Goal: Information Seeking & Learning: Learn about a topic

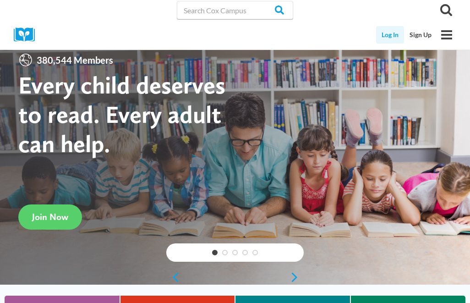
click at [389, 34] on link "Log In" at bounding box center [390, 34] width 28 height 17
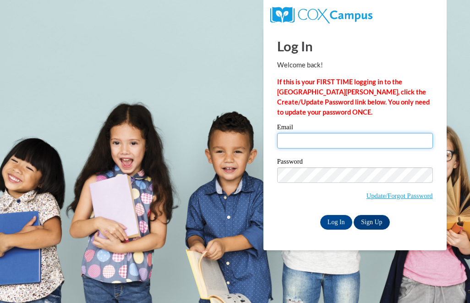
click at [320, 137] on input "Email" at bounding box center [355, 141] width 156 height 16
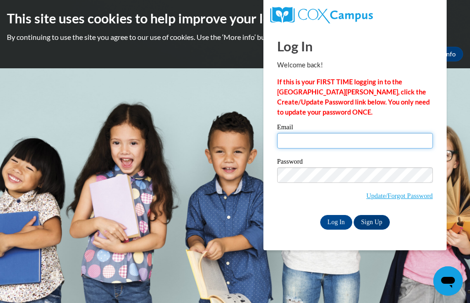
type input "[EMAIL_ADDRESS][DOMAIN_NAME]"
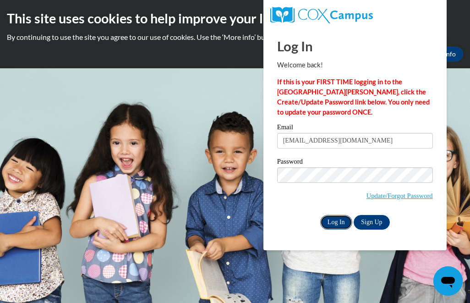
click at [333, 223] on input "Log In" at bounding box center [336, 222] width 32 height 15
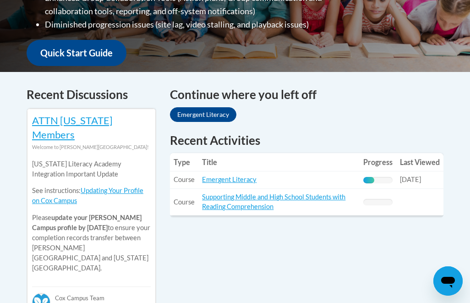
scroll to position [328, 0]
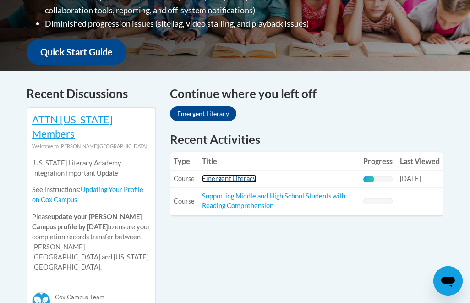
click at [222, 181] on link "Emergent Literacy" at bounding box center [229, 179] width 55 height 8
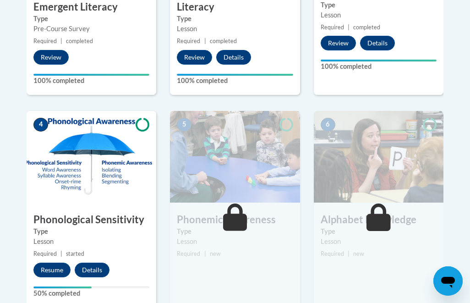
scroll to position [424, 0]
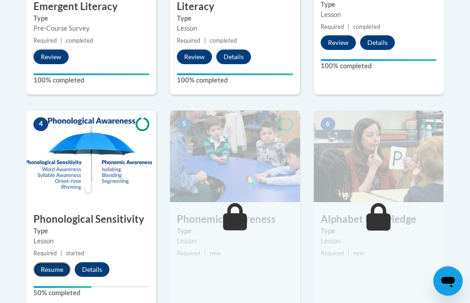
click at [58, 268] on button "Resume" at bounding box center [51, 269] width 37 height 15
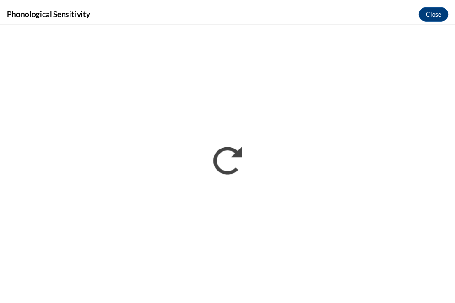
scroll to position [0, 0]
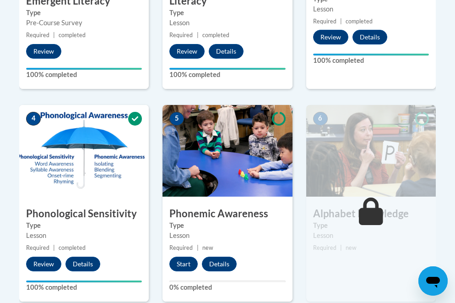
scroll to position [444, 0]
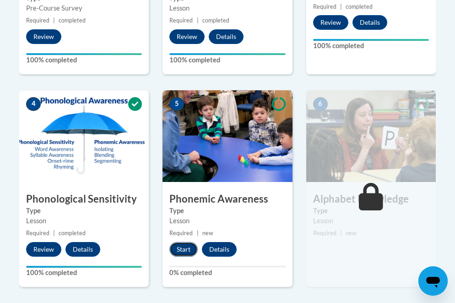
click at [186, 252] on button "Start" at bounding box center [184, 249] width 28 height 15
